Goal: Information Seeking & Learning: Understand process/instructions

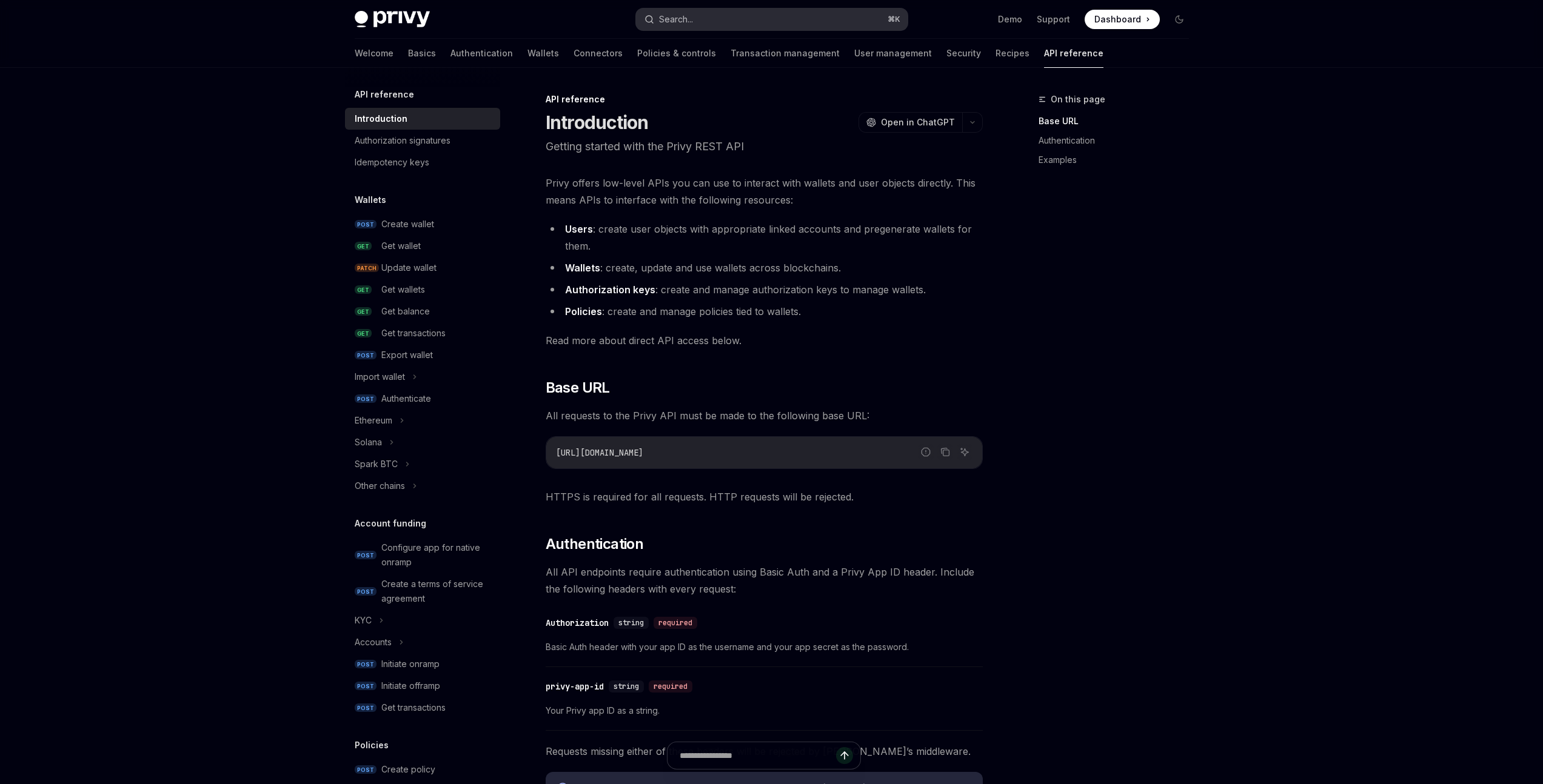
click at [716, 20] on button "Search... ⌘ K" at bounding box center [771, 20] width 272 height 22
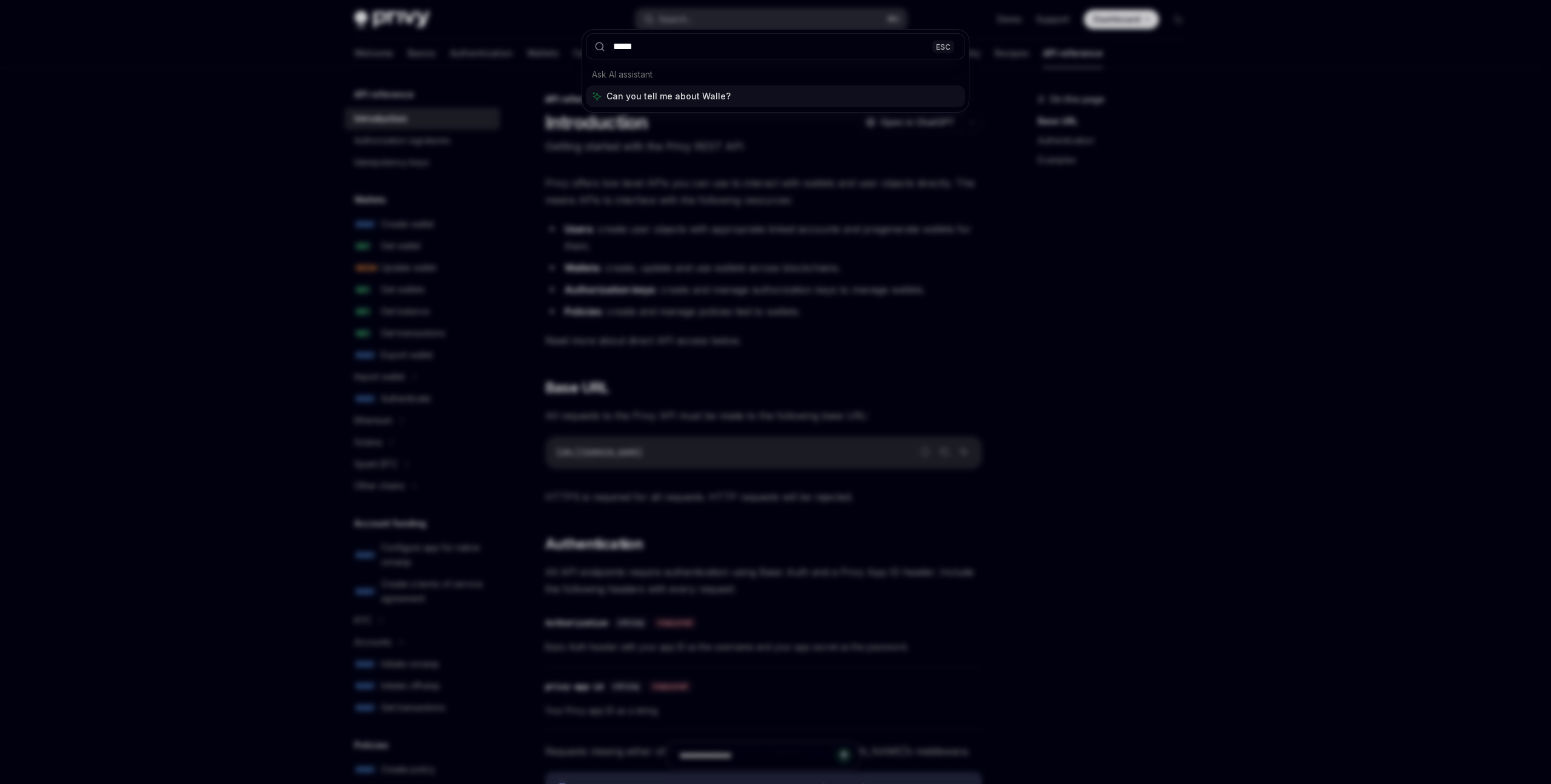
type input "******"
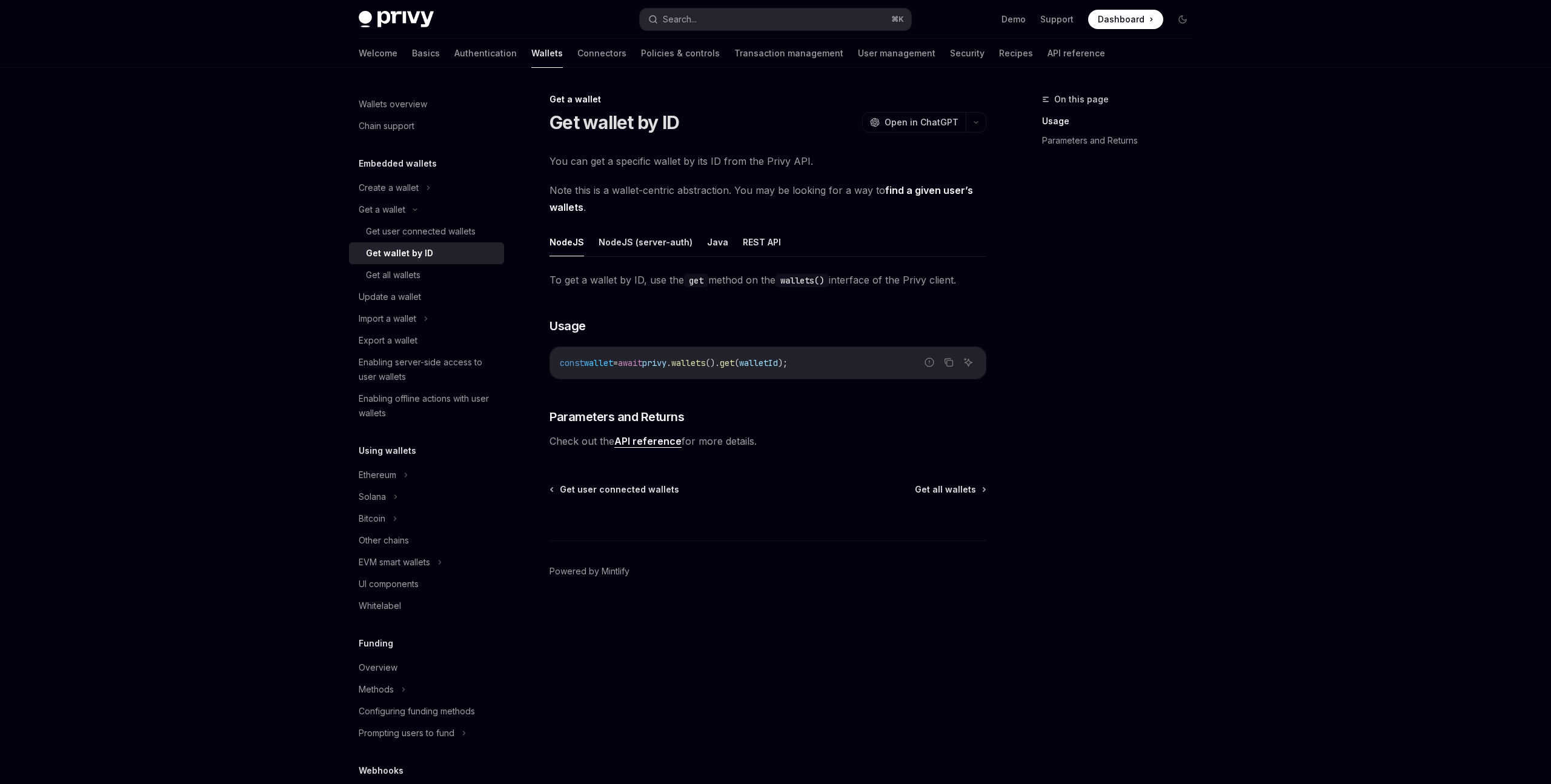
click at [599, 369] on code "const wallet = await privy . wallets (). get ( walletId );" at bounding box center [768, 363] width 416 height 15
click at [785, 429] on div "To get a wallet by ID, use the get method on the wallets() interface of the Pri…" at bounding box center [768, 361] width 437 height 178
click at [734, 242] on ul "NodeJS NodeJS (server-auth) Java REST API" at bounding box center [768, 242] width 437 height 29
click at [743, 245] on button "REST API" at bounding box center [761, 242] width 38 height 28
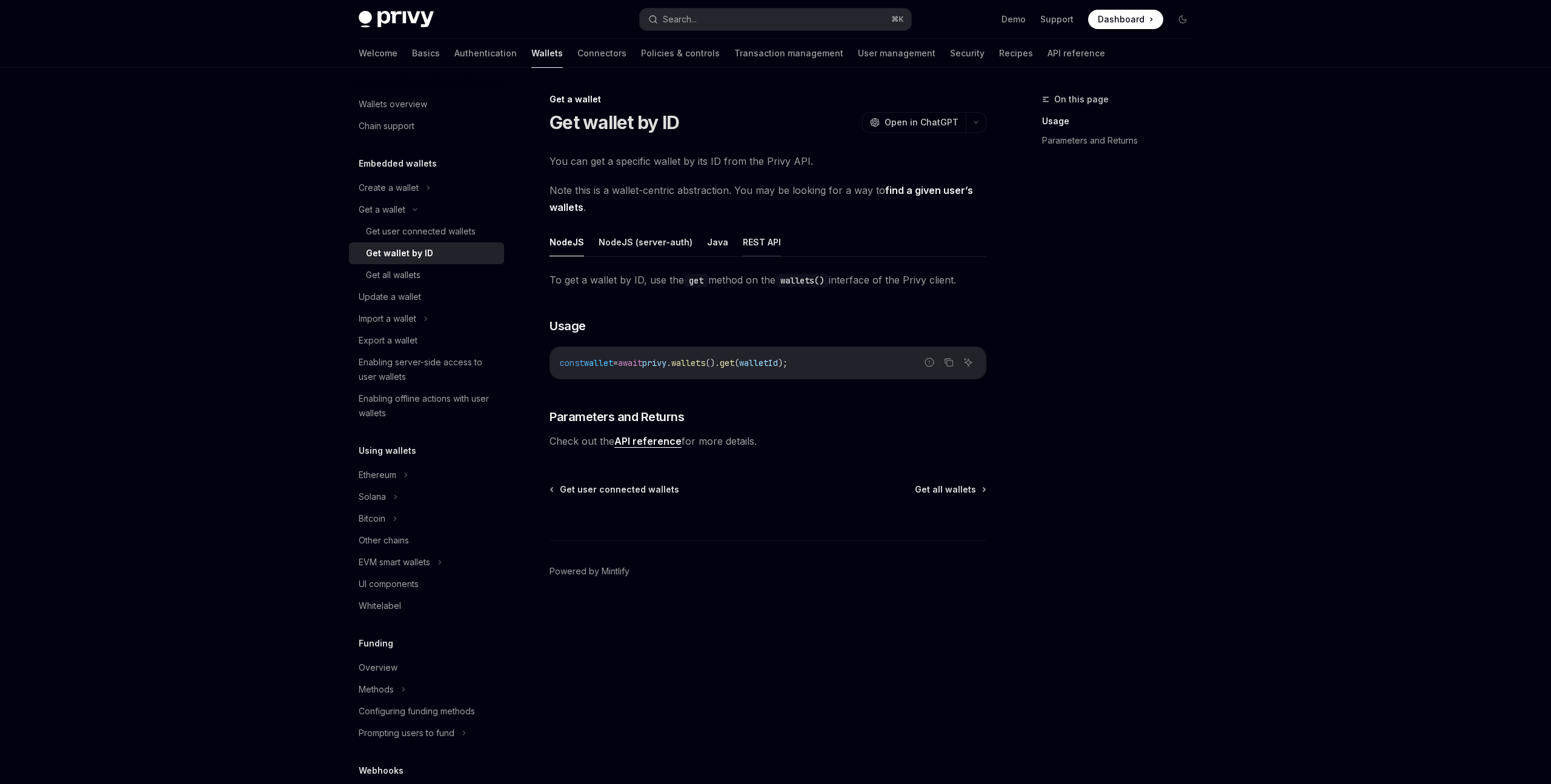
type textarea "*"
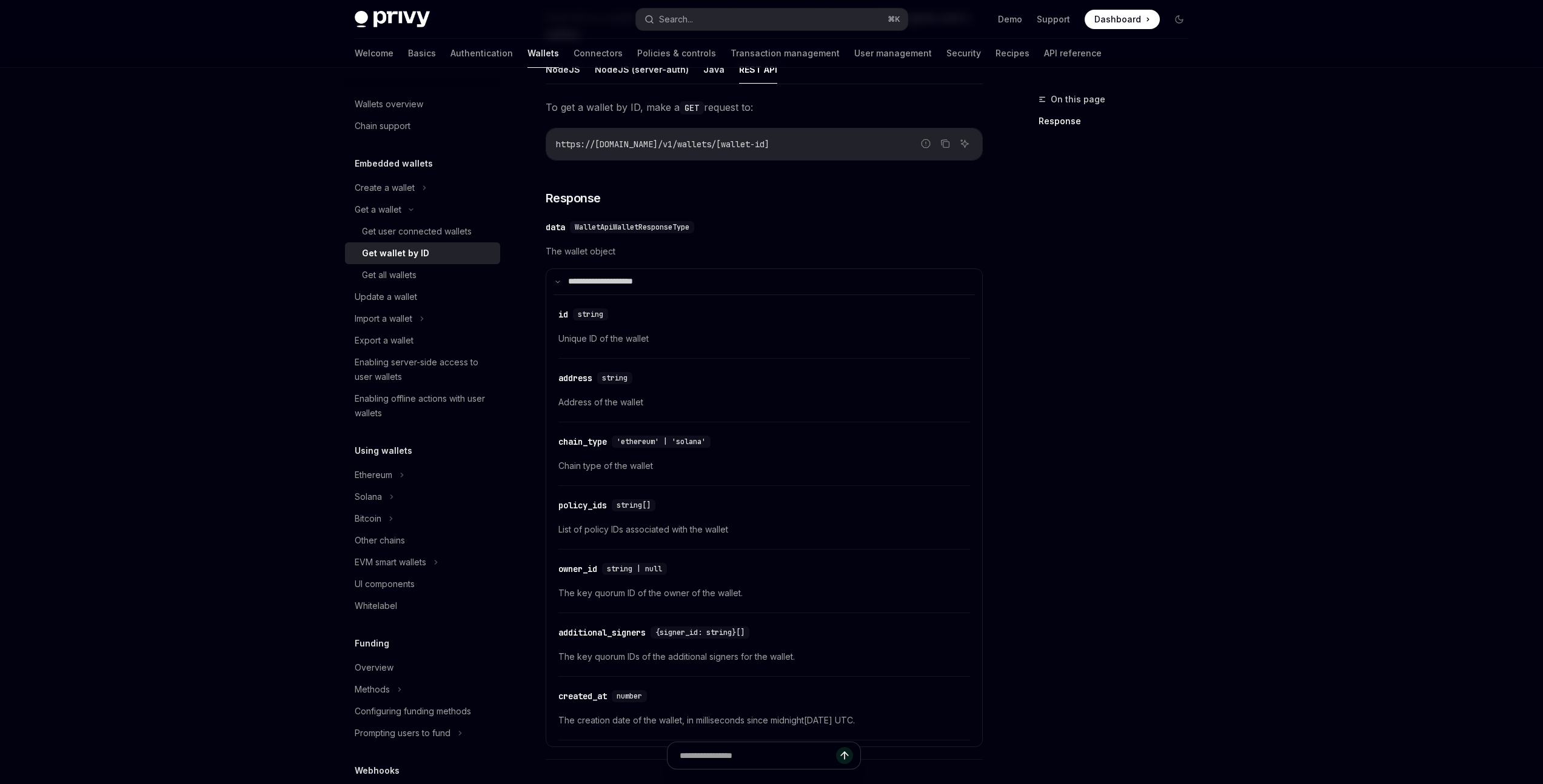
scroll to position [203, 0]
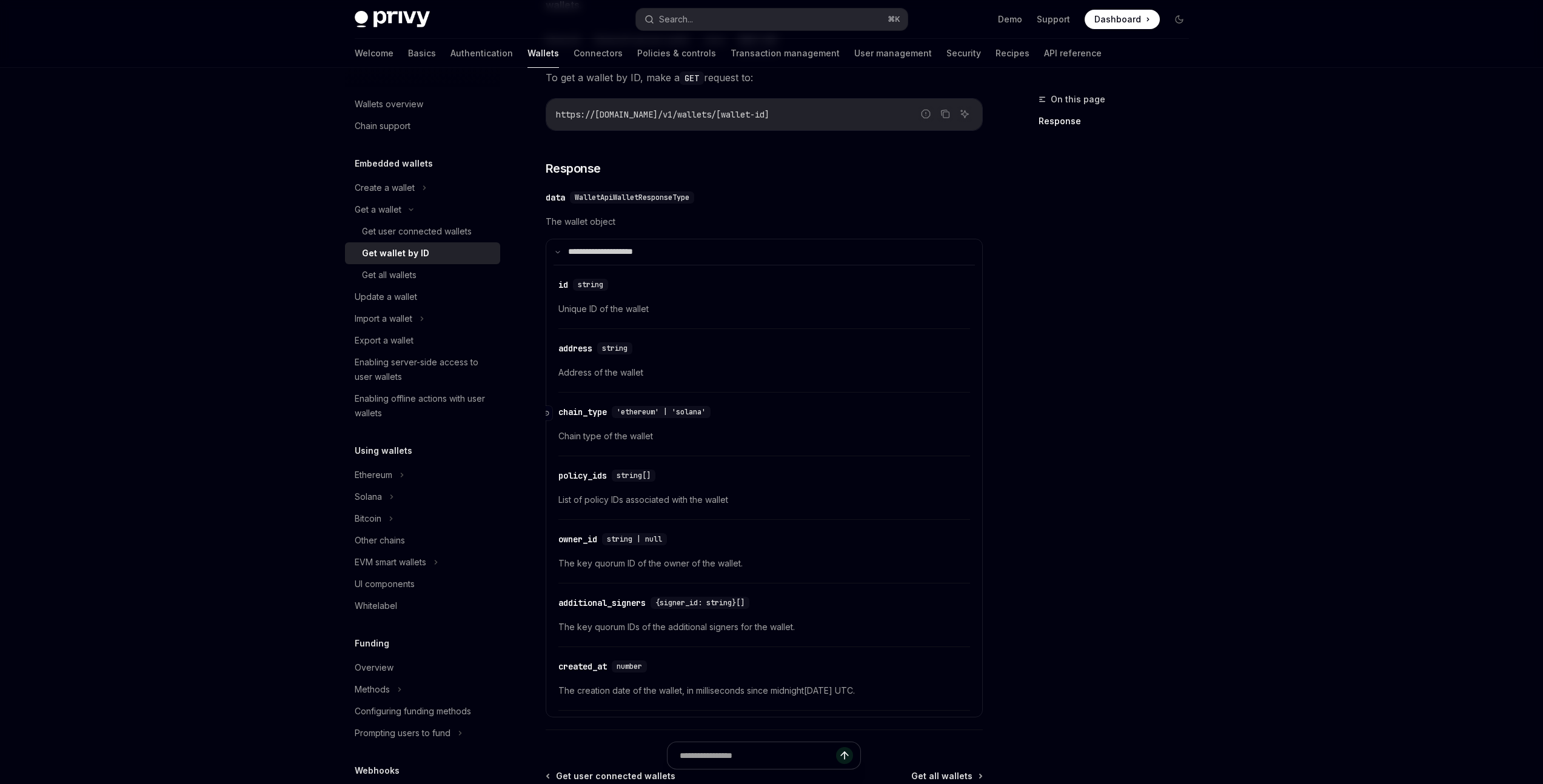
click at [588, 409] on div "chain_type" at bounding box center [582, 412] width 49 height 12
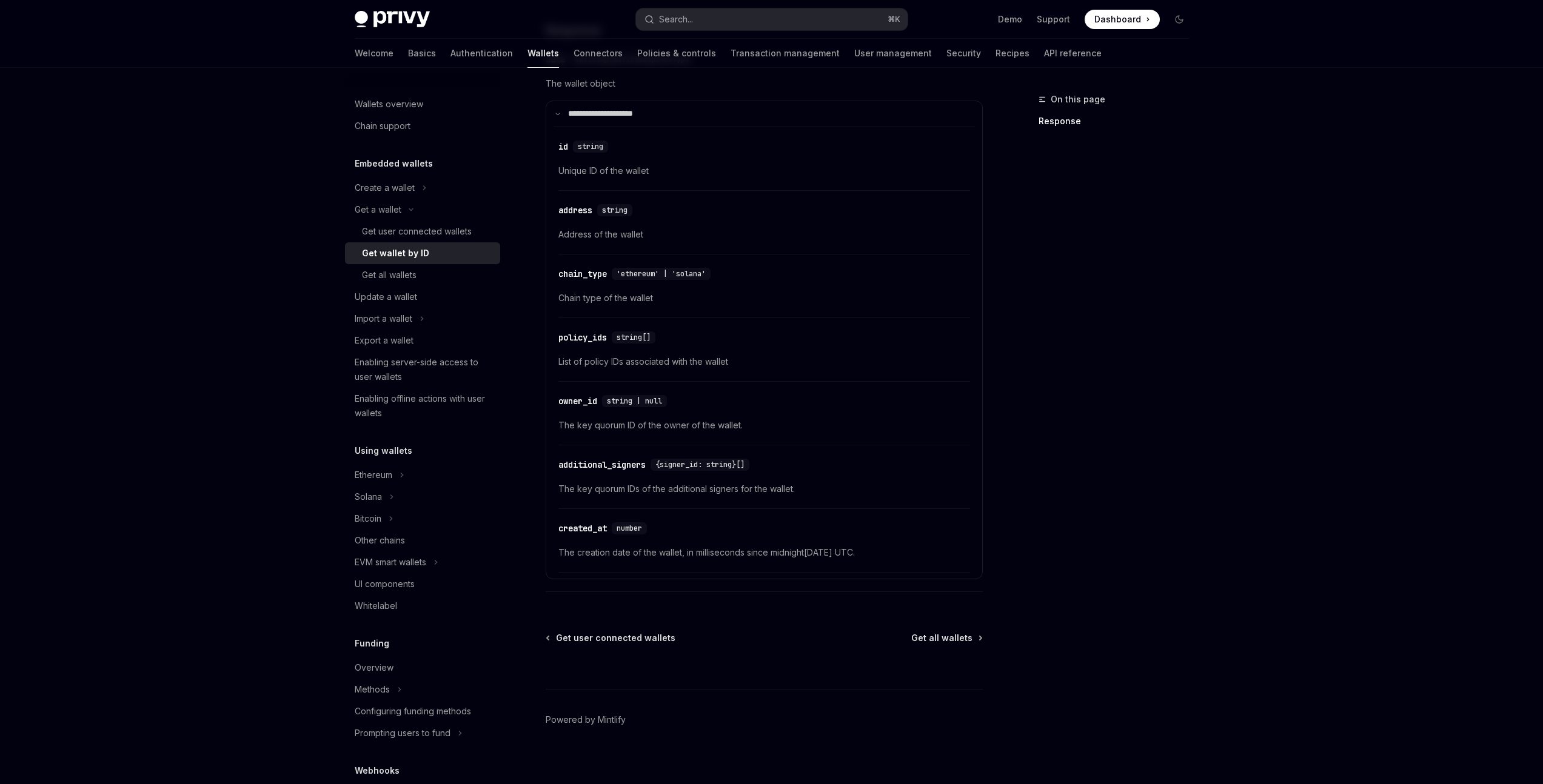
scroll to position [350, 0]
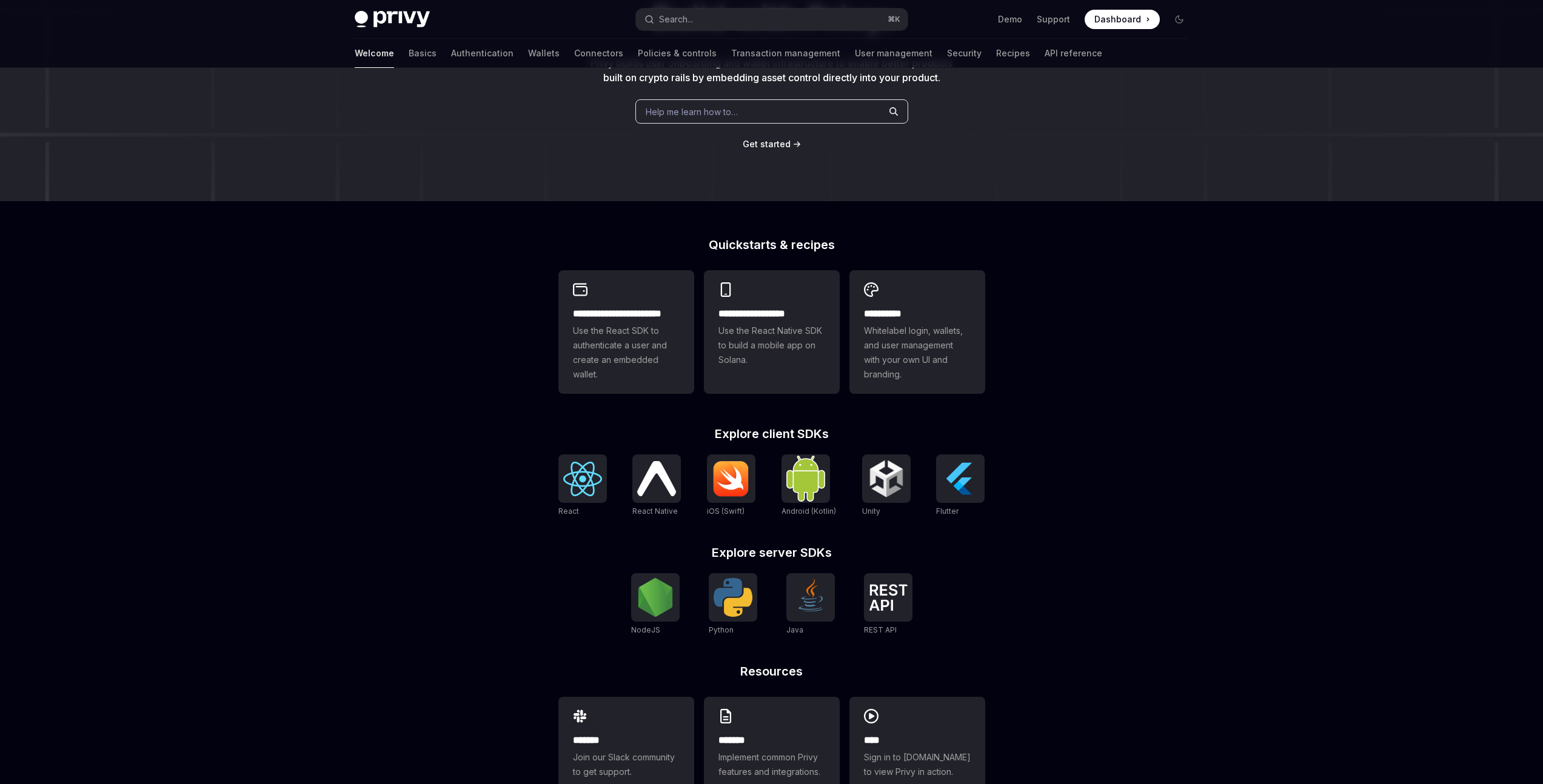
scroll to position [146, 0]
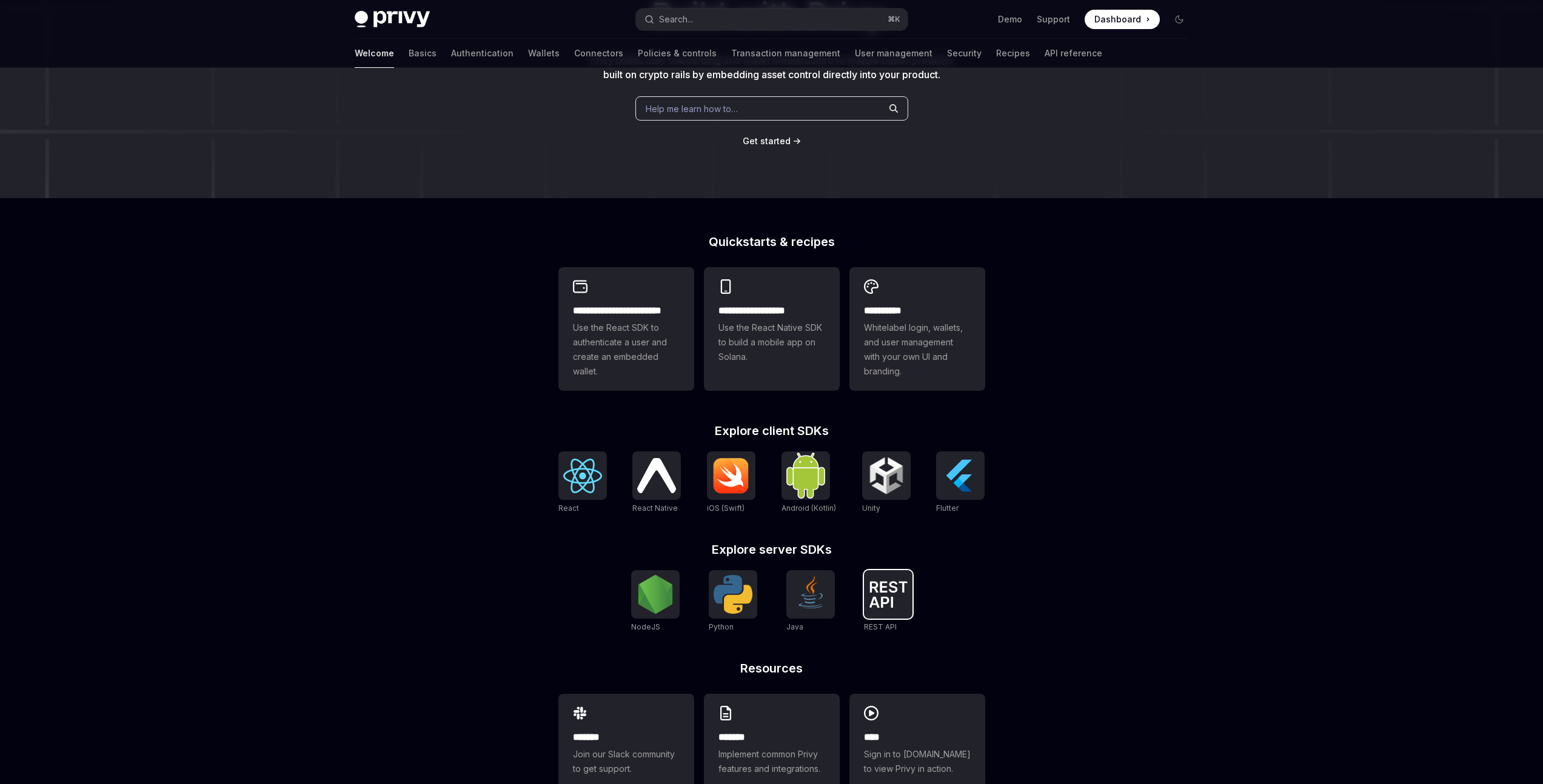
click at [869, 588] on img at bounding box center [889, 595] width 39 height 27
type textarea "*"
click at [807, 475] on img at bounding box center [806, 475] width 39 height 45
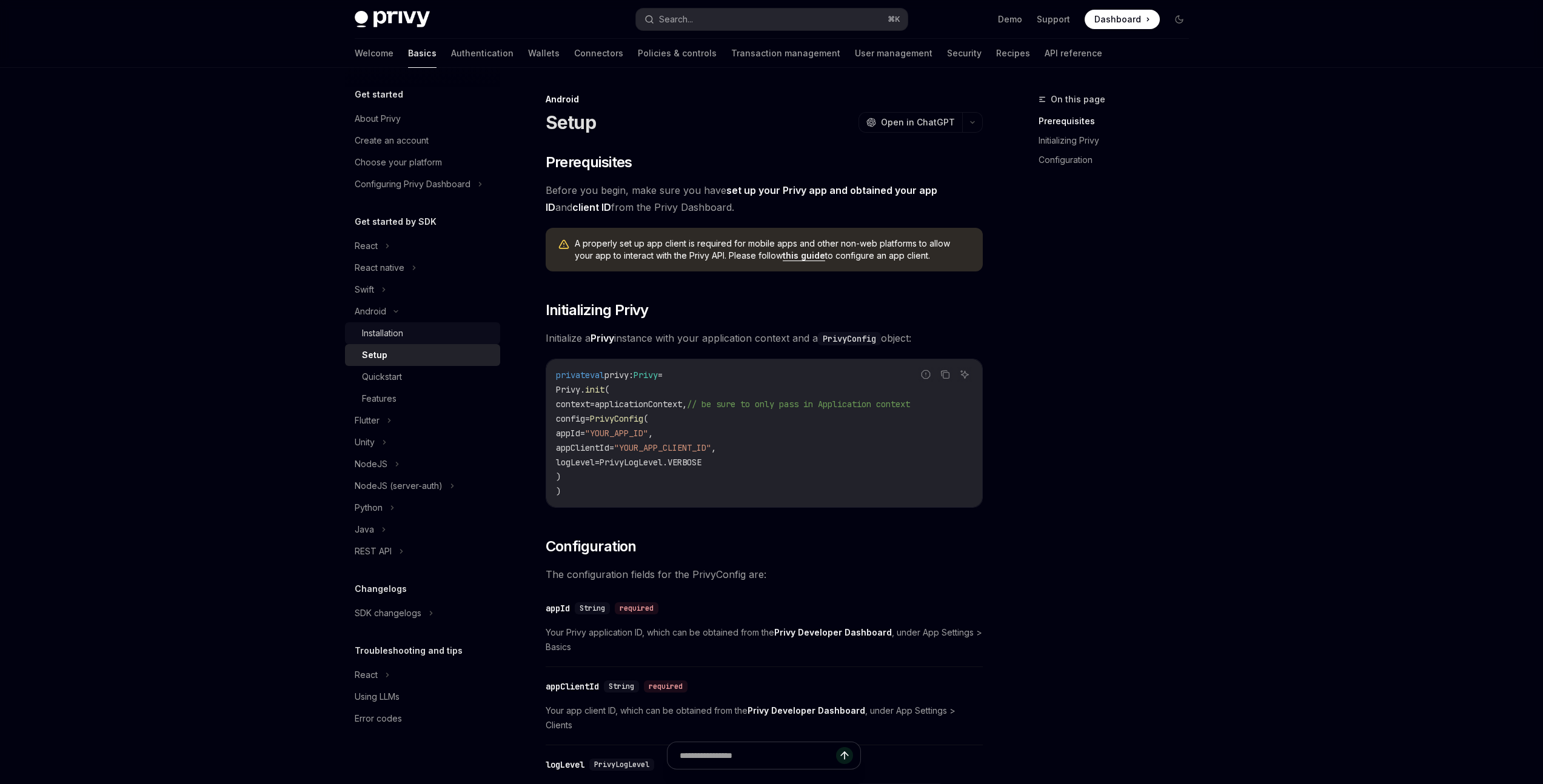
click at [388, 336] on div "Installation" at bounding box center [382, 333] width 41 height 15
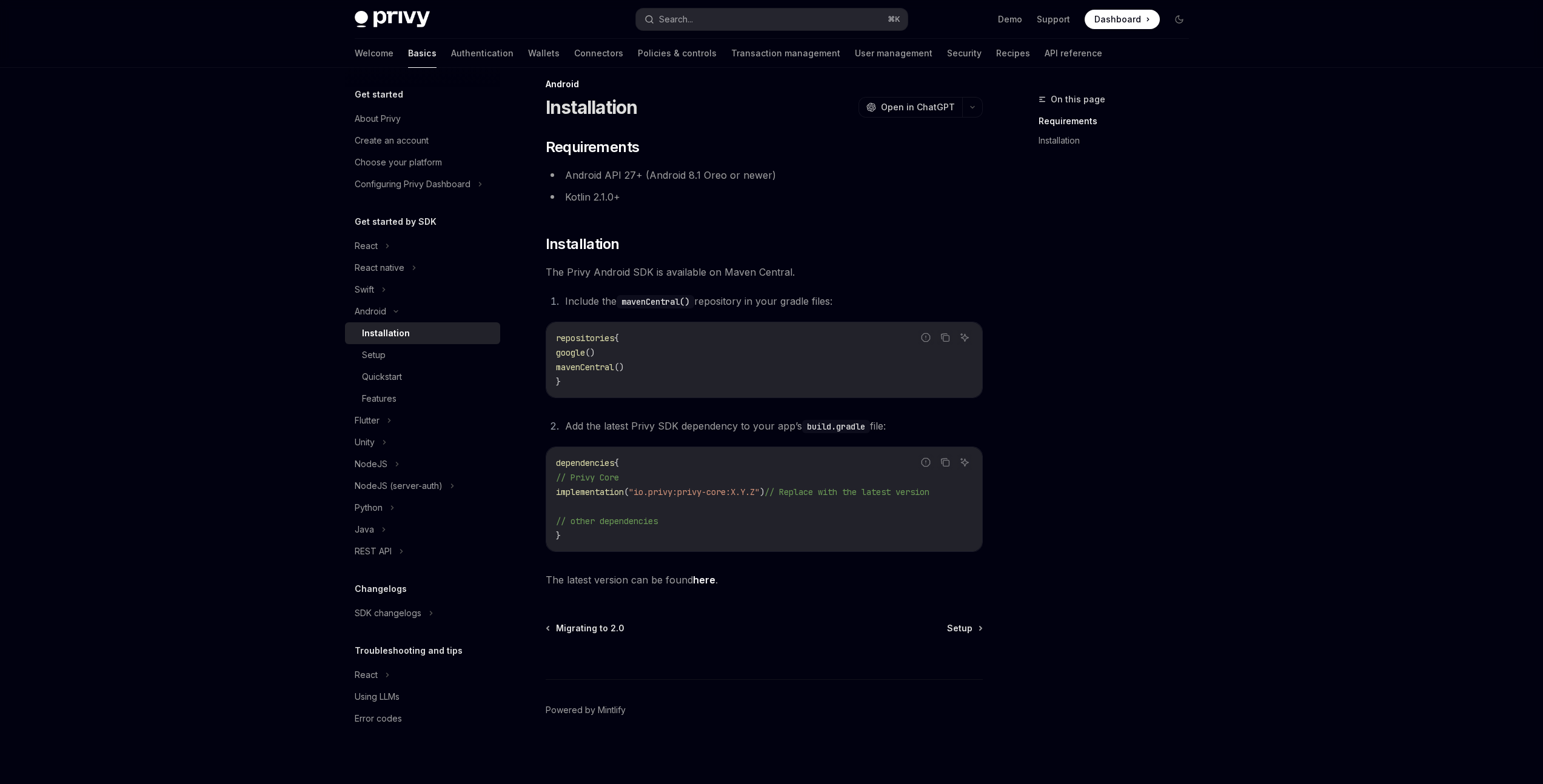
scroll to position [20, 0]
click at [990, 624] on div "On this page Requirements Installation Android Installation OpenAI Open in Chat…" at bounding box center [772, 418] width 853 height 732
click at [982, 629] on div "Migrating to 2.0 Setup" at bounding box center [764, 628] width 437 height 12
click at [975, 630] on link "Setup" at bounding box center [964, 628] width 34 height 12
type textarea "*"
